Goal: Information Seeking & Learning: Learn about a topic

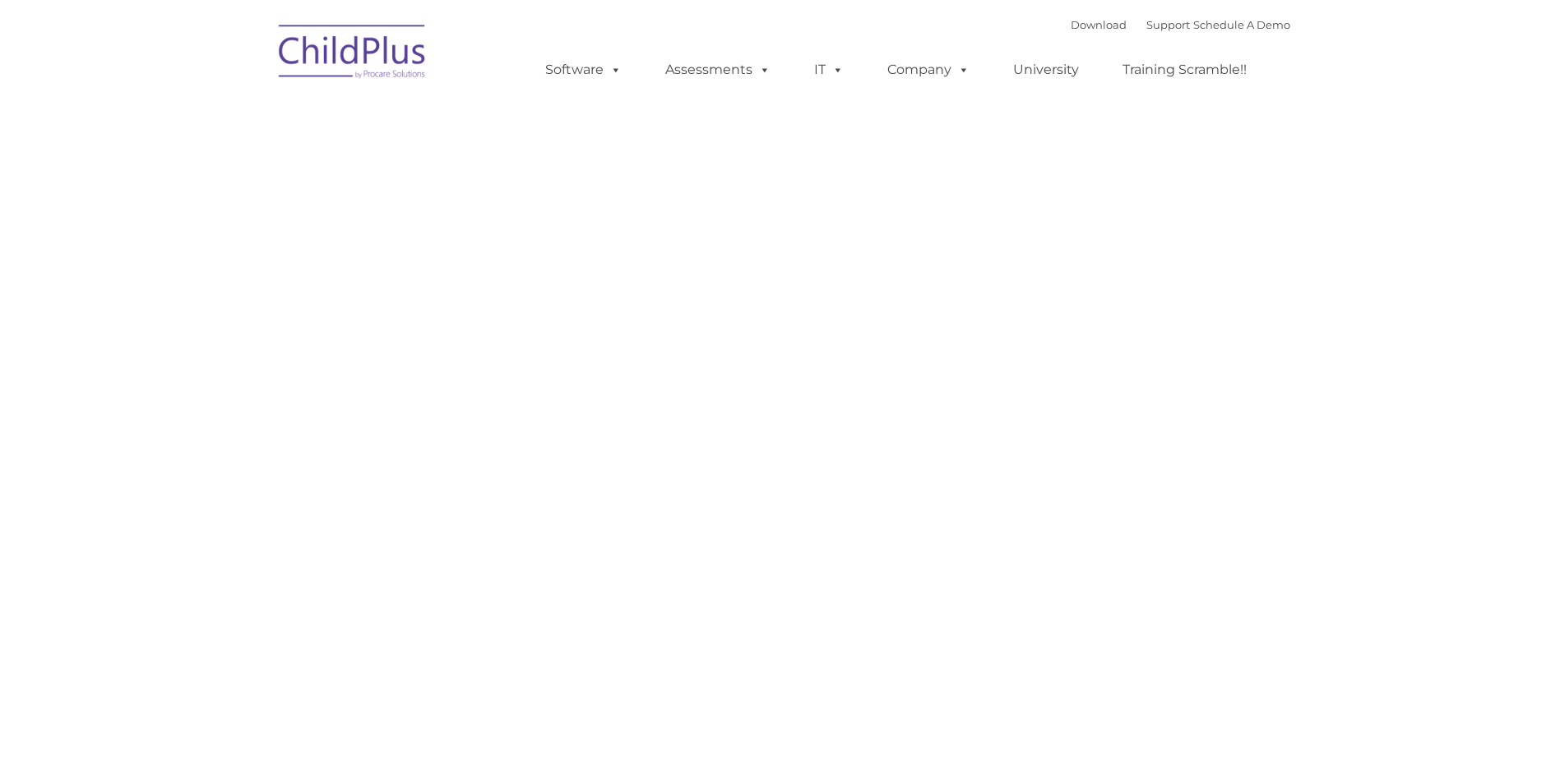
type input ""
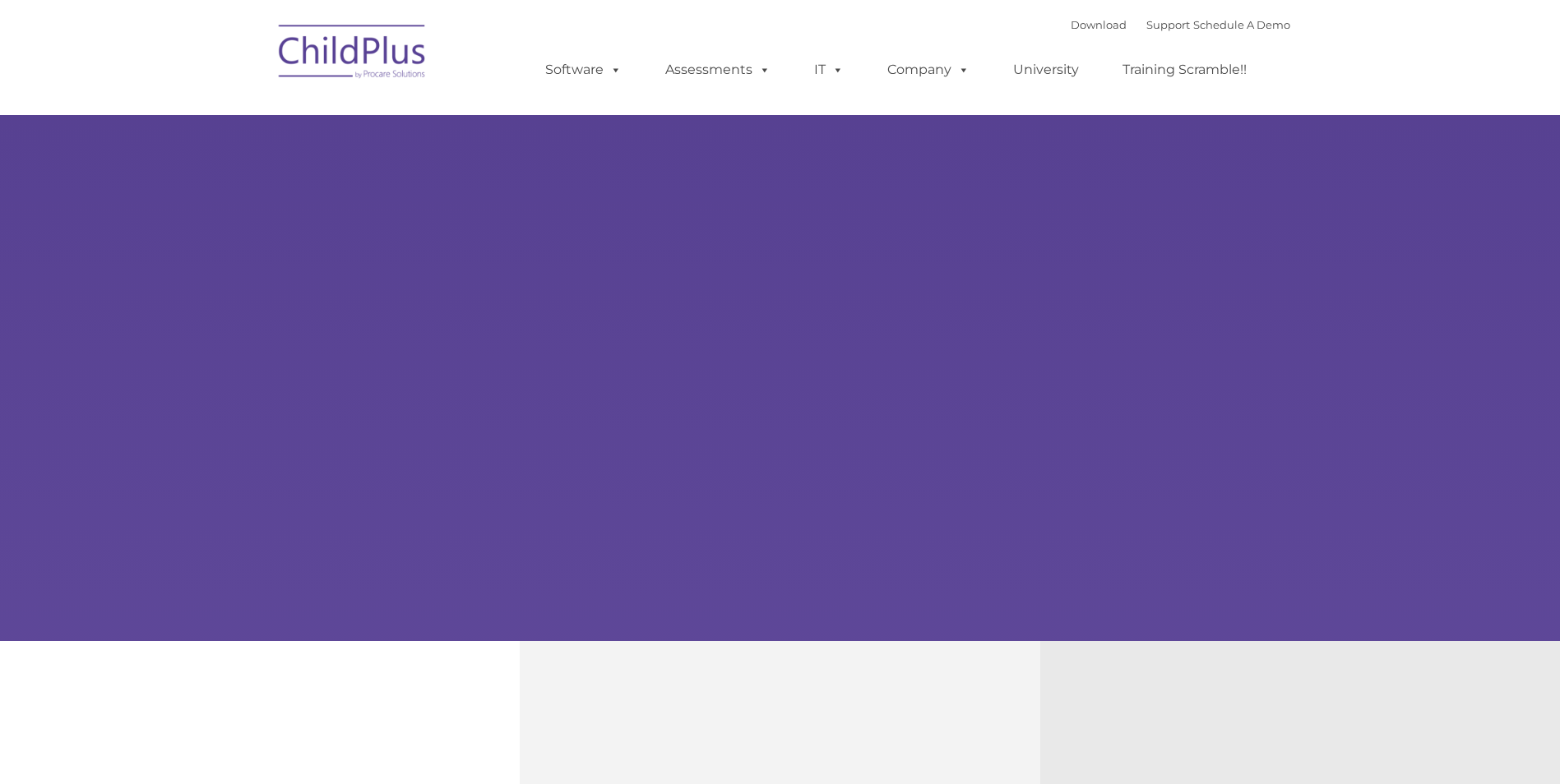
type input ""
select select "MEDIUM"
